Goal: Check status: Check status

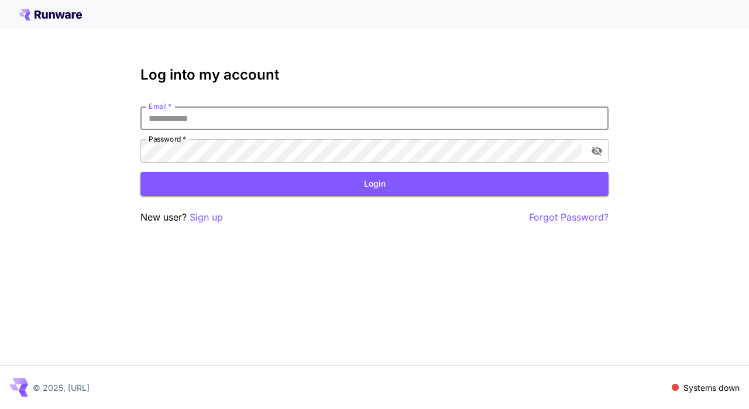
type input "**********"
click at [314, 188] on button "Login" at bounding box center [375, 184] width 468 height 24
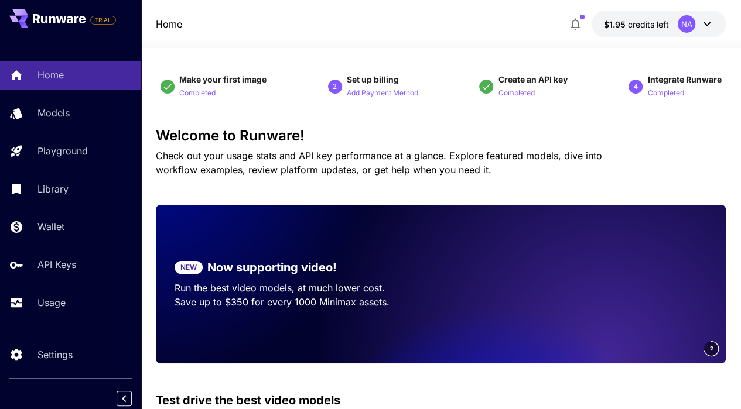
click at [56, 310] on p "Usage" at bounding box center [51, 303] width 28 height 14
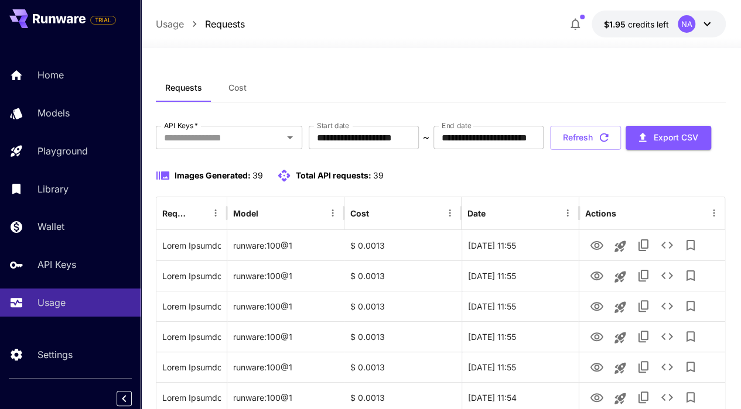
click at [240, 92] on span "Cost" at bounding box center [237, 88] width 18 height 11
